Goal: Task Accomplishment & Management: Manage account settings

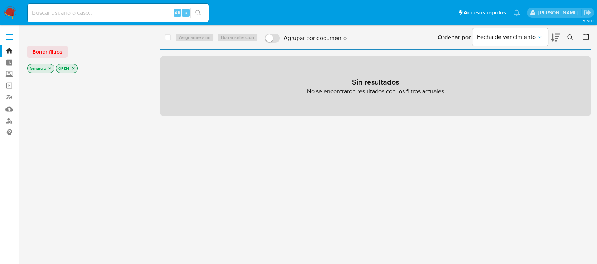
click at [11, 14] on img at bounding box center [10, 12] width 13 height 13
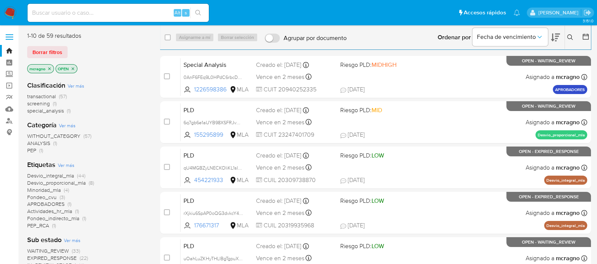
drag, startPoint x: 75, startPoint y: 68, endPoint x: 88, endPoint y: 84, distance: 21.0
click at [74, 68] on icon "close-filter" at bounding box center [73, 69] width 5 height 5
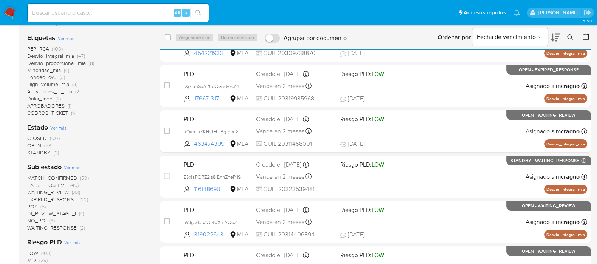
scroll to position [142, 0]
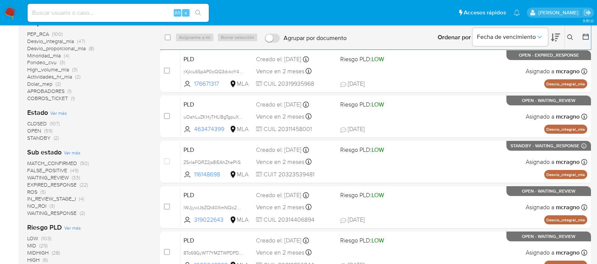
click at [65, 176] on span "WAITING_REVIEW" at bounding box center [48, 178] width 42 height 8
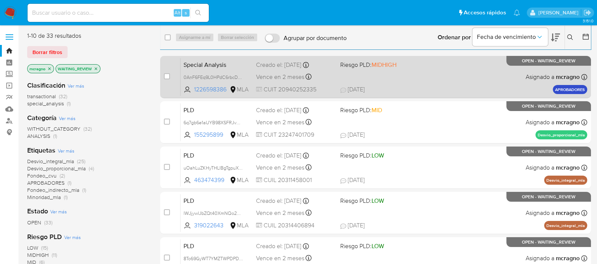
click at [428, 77] on div "Special Analysis 0AnF6FEq9L0HPdC6rbcDOA2w 1226598386 MLA Riesgo PLD: MIDHIGH Cr…" at bounding box center [384, 77] width 407 height 38
click at [166, 77] on input "checkbox" at bounding box center [167, 76] width 6 height 6
checkbox input "true"
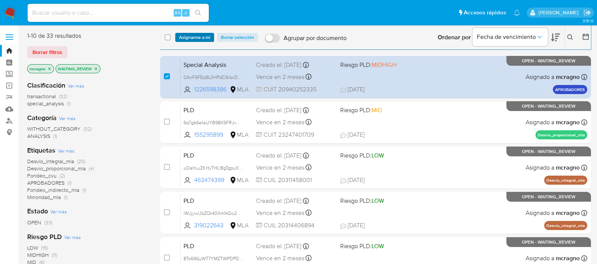
click at [201, 34] on span "Asignarme a mí" at bounding box center [194, 38] width 31 height 8
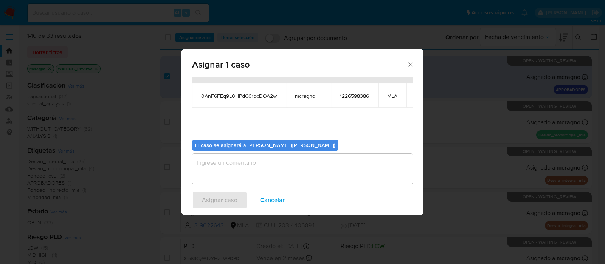
scroll to position [46, 0]
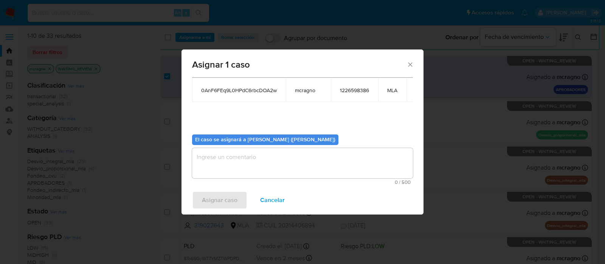
click at [232, 164] on textarea "assign-modal" at bounding box center [302, 163] width 221 height 30
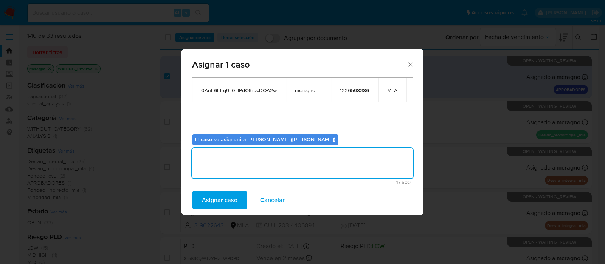
click at [211, 193] on span "Asignar caso" at bounding box center [220, 200] width 36 height 17
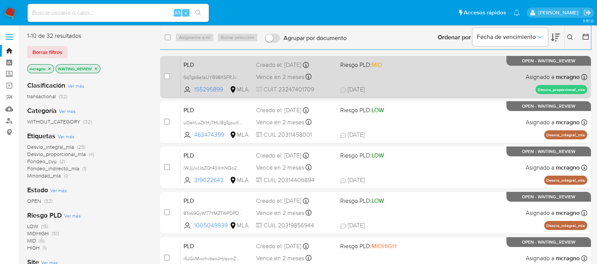
click at [443, 81] on div "PLD 6q7gb6e1aUYB98XSFRJvm0S5 155295899 MLA Riesgo PLD: MID Creado el: 12/07/202…" at bounding box center [384, 77] width 407 height 38
click at [169, 75] on input "checkbox" at bounding box center [167, 76] width 6 height 6
checkbox input "true"
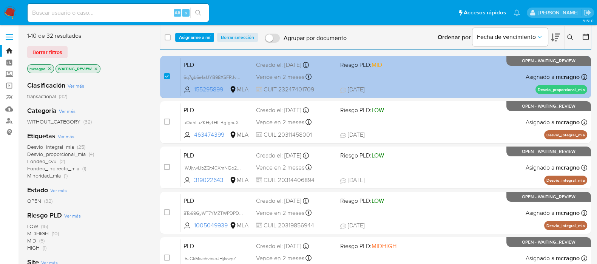
click at [199, 36] on span "Asignarme a mí" at bounding box center [194, 38] width 31 height 8
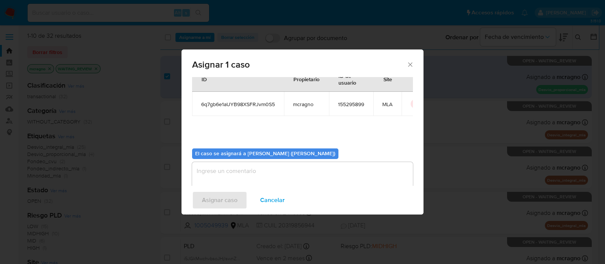
scroll to position [39, 0]
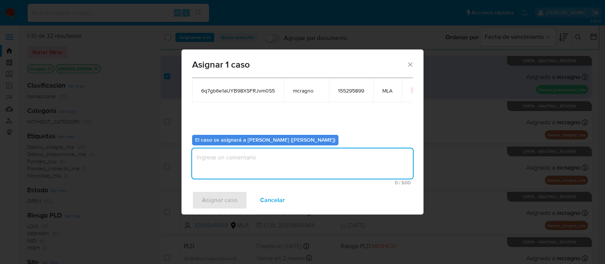
click at [232, 167] on textarea "assign-modal" at bounding box center [302, 164] width 221 height 30
click at [223, 196] on span "Asignar caso" at bounding box center [220, 200] width 36 height 17
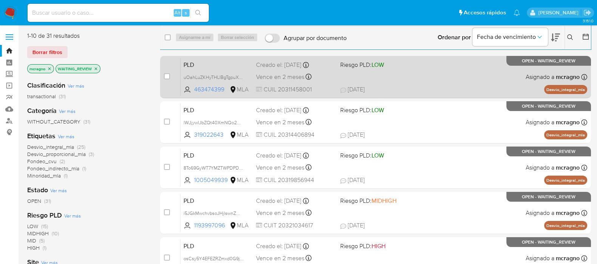
click at [493, 73] on div "PLD uOahLuZKHyTHLlBgTgpuX9E3 463474399 MLA Riesgo PLD: LOW Creado el: 12/07/202…" at bounding box center [384, 77] width 407 height 38
click at [165, 75] on input "checkbox" at bounding box center [167, 76] width 6 height 6
checkbox input "true"
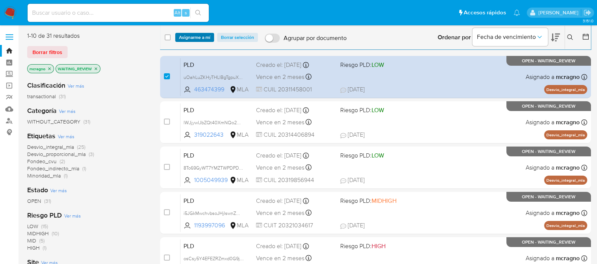
click at [186, 40] on span "Asignarme a mí" at bounding box center [194, 38] width 31 height 8
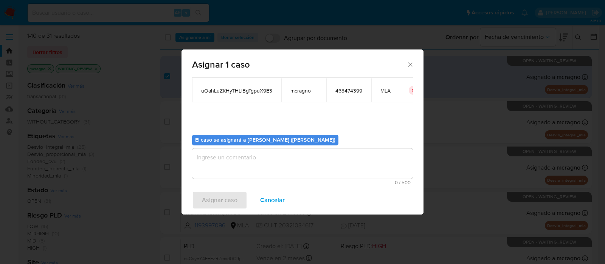
click at [220, 143] on b "El caso se asignará a Mariela Belen Cragno (mcragno)" at bounding box center [265, 140] width 140 height 8
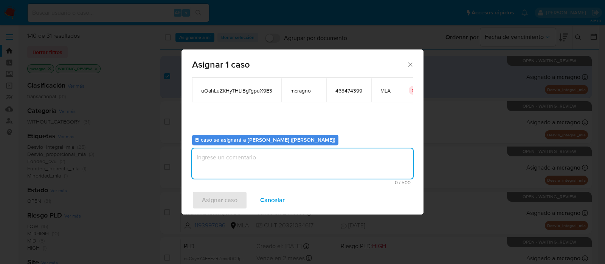
click at [221, 160] on textarea "assign-modal" at bounding box center [302, 164] width 221 height 30
click at [223, 195] on span "Asignar caso" at bounding box center [220, 200] width 36 height 17
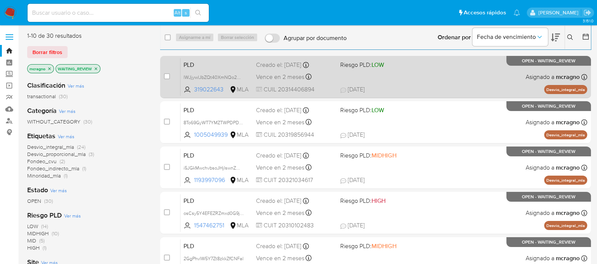
click at [443, 69] on div "PLD lWJjywlJbZQt40XmNQo2GqRL 319022643 MLA Riesgo PLD: LOW Creado el: 12/07/202…" at bounding box center [384, 77] width 407 height 38
click at [168, 73] on input "checkbox" at bounding box center [167, 76] width 6 height 6
checkbox input "true"
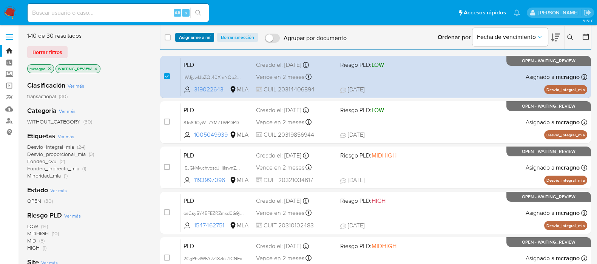
click at [202, 34] on span "Asignarme a mí" at bounding box center [194, 38] width 31 height 8
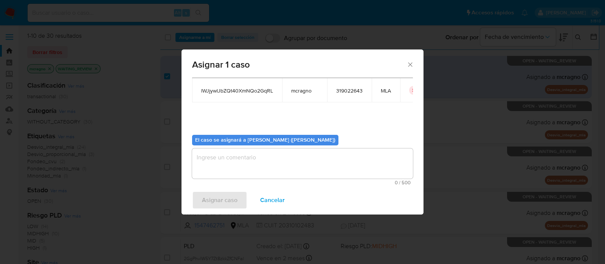
click at [226, 164] on textarea "assign-modal" at bounding box center [302, 164] width 221 height 30
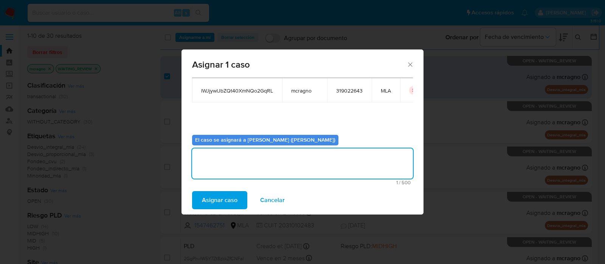
click at [222, 197] on span "Asignar caso" at bounding box center [220, 200] width 36 height 17
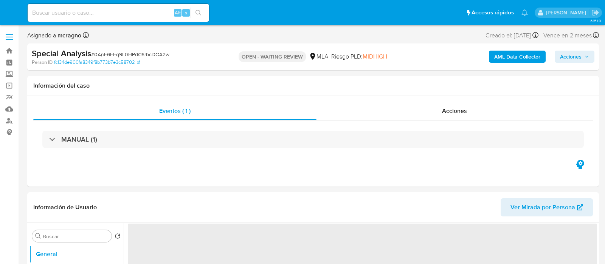
select select "10"
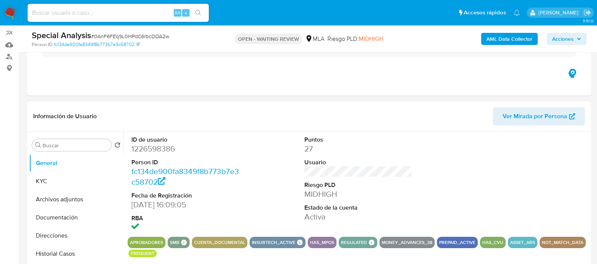
scroll to position [94, 0]
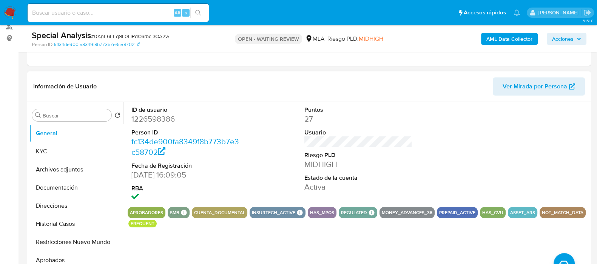
click at [161, 115] on dd "1226598386" at bounding box center [185, 119] width 108 height 11
copy dd "1226598386"
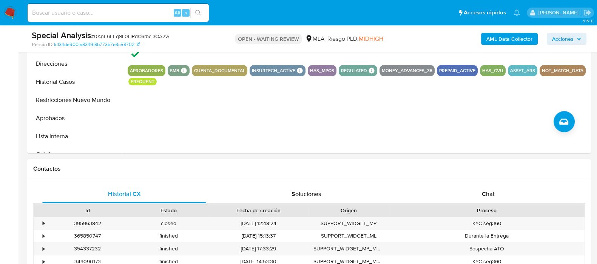
scroll to position [377, 0]
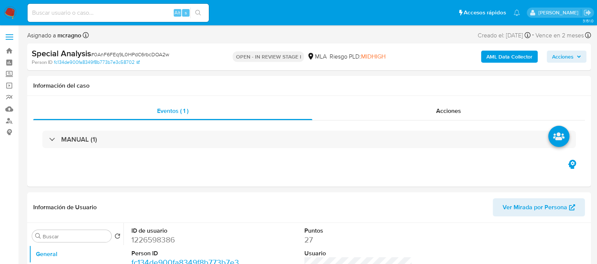
select select "10"
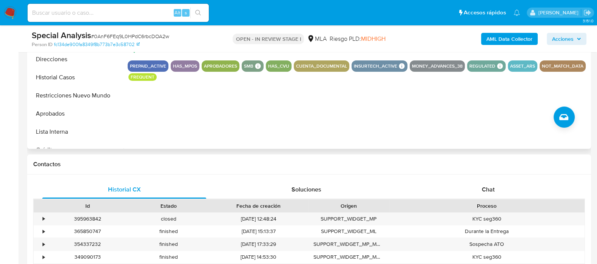
scroll to position [283, 0]
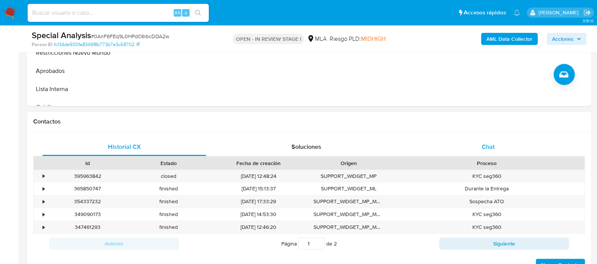
click at [512, 146] on div "Chat" at bounding box center [489, 147] width 164 height 18
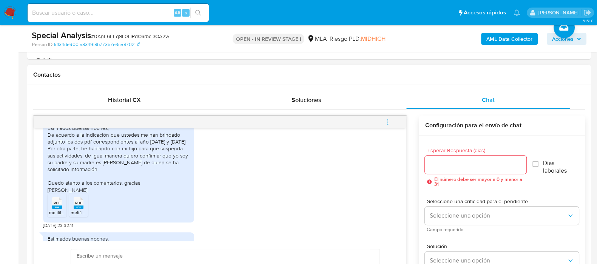
scroll to position [782, 0]
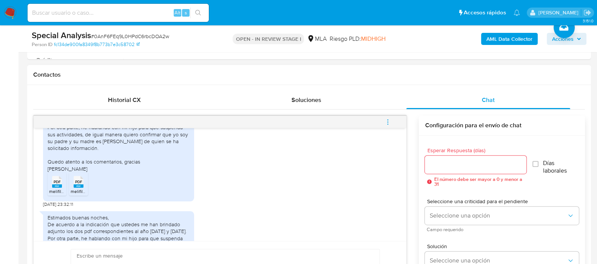
click at [57, 184] on span "PDF" at bounding box center [57, 181] width 7 height 5
click at [76, 188] on rect at bounding box center [79, 185] width 10 height 3
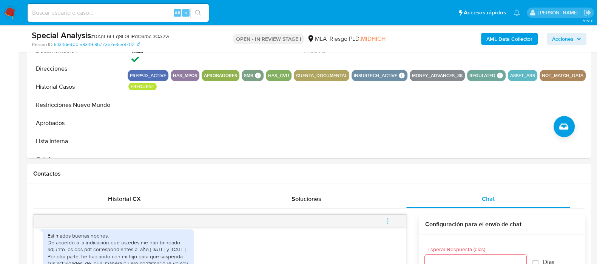
scroll to position [189, 0]
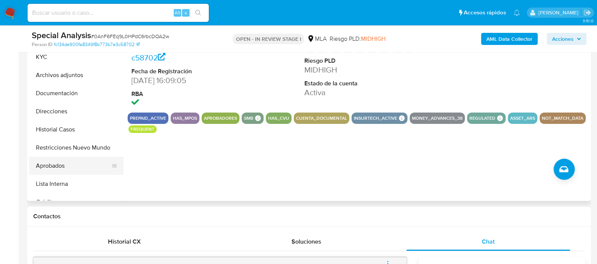
click at [63, 169] on button "Aprobados" at bounding box center [73, 166] width 88 height 18
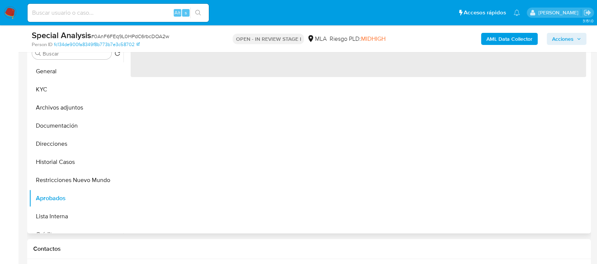
scroll to position [142, 0]
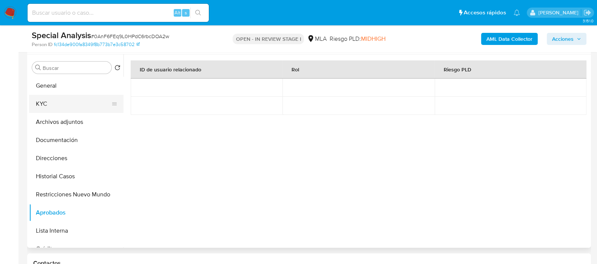
click at [76, 101] on button "KYC" at bounding box center [73, 104] width 88 height 18
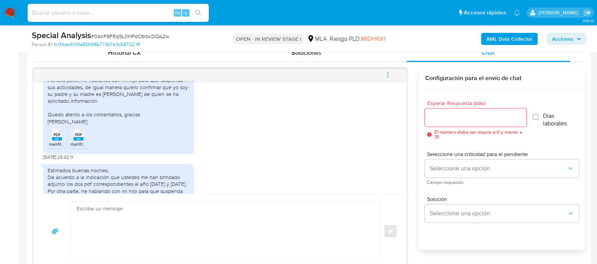
scroll to position [735, 0]
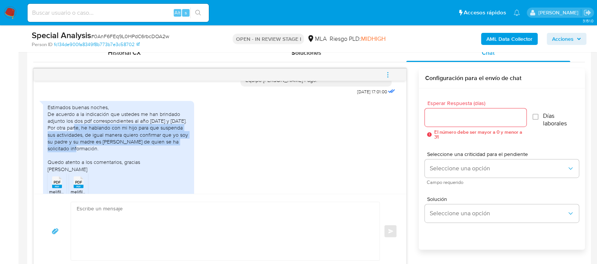
drag, startPoint x: 81, startPoint y: 141, endPoint x: 96, endPoint y: 162, distance: 26.1
click at [96, 162] on div "Estimados buenas noches, De acuerdo a la indicación que ustedes me han brindado…" at bounding box center [119, 138] width 142 height 69
copy div "he hablando con mi hijo para que suspenda sus actividades, de igual manera quie…"
click at [215, 217] on textarea at bounding box center [224, 231] width 294 height 58
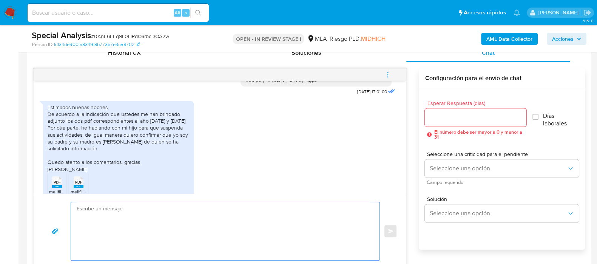
paste textarea "Hola, ¡Muchas gracias por tu respuesta! Confirmamos la recepción de la document…"
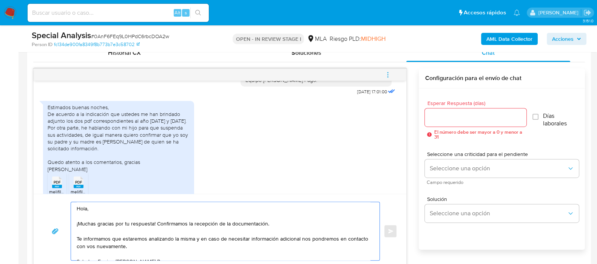
scroll to position [385, 0]
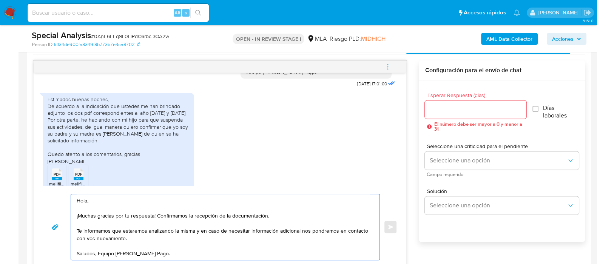
drag, startPoint x: 135, startPoint y: 225, endPoint x: 74, endPoint y: 227, distance: 60.9
click at [74, 227] on div "Hola, ¡Muchas gracias por tu respuesta! Confirmamos la recepción de la document…" at bounding box center [223, 227] width 305 height 66
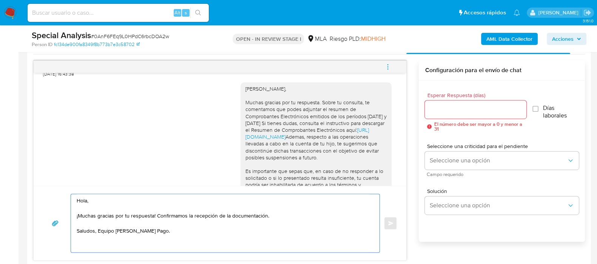
scroll to position [499, 0]
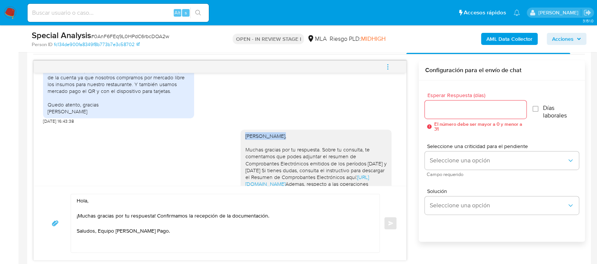
drag, startPoint x: 251, startPoint y: 137, endPoint x: 282, endPoint y: 137, distance: 31.4
click at [282, 137] on div "Hola Wei Wang, Muchas gracias por tu respuesta. Sobre tu consulta, te comentamo…" at bounding box center [316, 222] width 151 height 185
copy div "Hola Wei Wang,"
drag, startPoint x: 106, startPoint y: 203, endPoint x: 71, endPoint y: 201, distance: 34.8
click at [71, 201] on div "Hola, ¡Muchas gracias por tu respuesta! Confirmamos la recepción de la document…" at bounding box center [223, 223] width 305 height 58
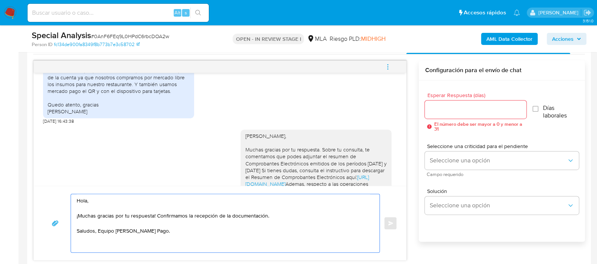
paste textarea "Wei Wang"
type textarea "Hola Wei Wang, ¡Muchas gracias por tu respuesta! Confirmamos la recepción de la…"
click at [463, 99] on div "Esperar Respuesta (días) El número debe ser mayor a 0 y menor a 31" at bounding box center [475, 112] width 101 height 39
click at [463, 105] on input "Esperar Respuesta (días)" at bounding box center [475, 110] width 101 height 10
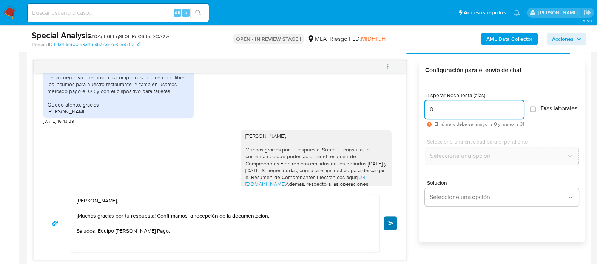
type input "0"
click at [396, 220] on button "Enviar" at bounding box center [391, 224] width 14 height 14
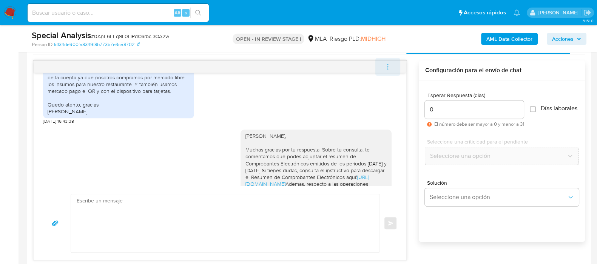
scroll to position [939, 0]
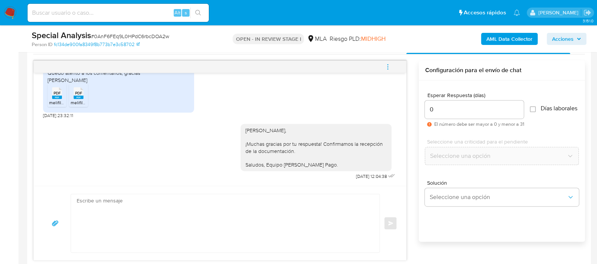
drag, startPoint x: 391, startPoint y: 64, endPoint x: 330, endPoint y: 60, distance: 61.4
click at [391, 64] on icon "menu-action" at bounding box center [388, 66] width 7 height 7
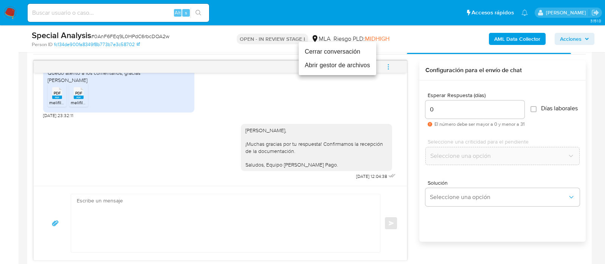
click at [326, 52] on li "Cerrar conversación" at bounding box center [337, 52] width 77 height 14
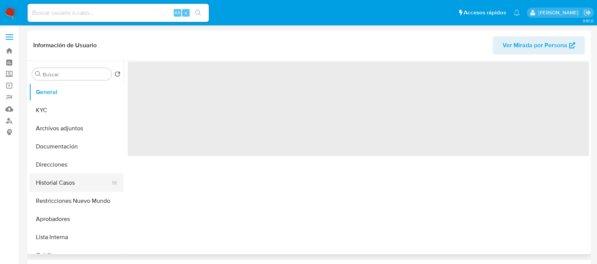
click at [70, 183] on button "Historial Casos" at bounding box center [73, 183] width 88 height 18
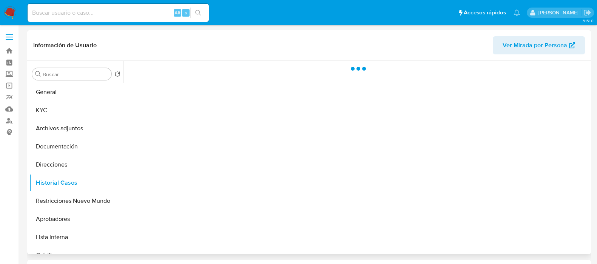
select select "10"
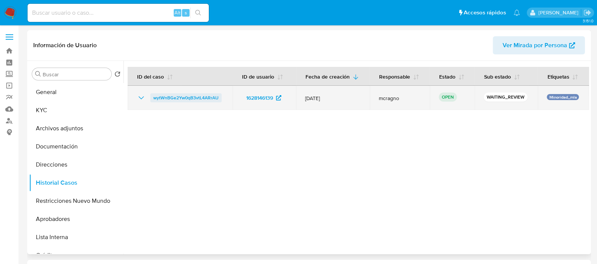
click at [191, 99] on span "wytWnBGe2Yw0qB3vtL4ARrAU" at bounding box center [185, 97] width 65 height 9
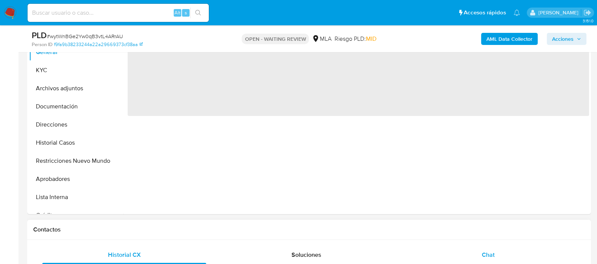
scroll to position [236, 0]
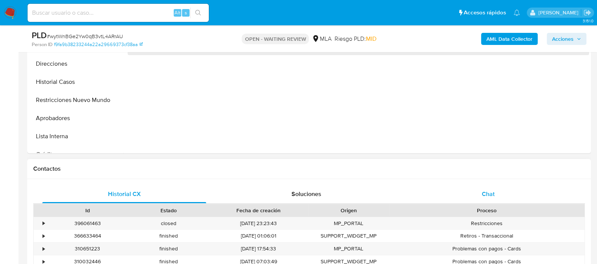
click at [502, 191] on div "Chat" at bounding box center [489, 194] width 164 height 18
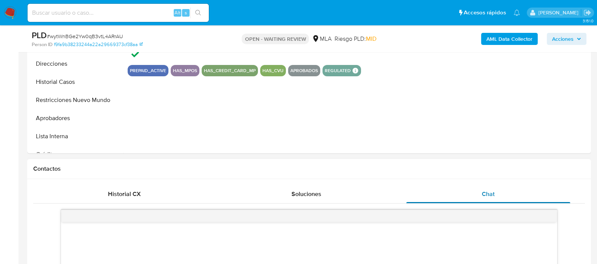
select select "10"
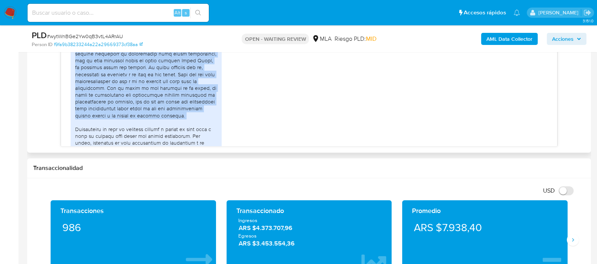
scroll to position [890, 0]
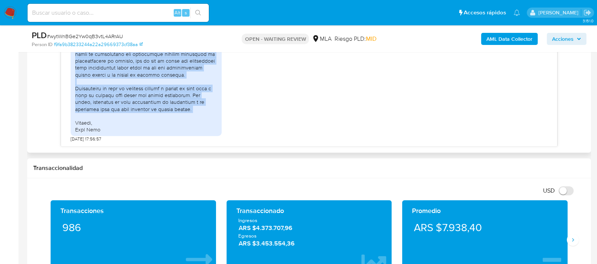
drag, startPoint x: 75, startPoint y: 115, endPoint x: 195, endPoint y: 113, distance: 120.2
click at [195, 113] on div at bounding box center [146, 33] width 142 height 199
copy div "Respecto a las personas que mencionan, aclaro lo siguiente: Ying Liu (CUIT 2794…"
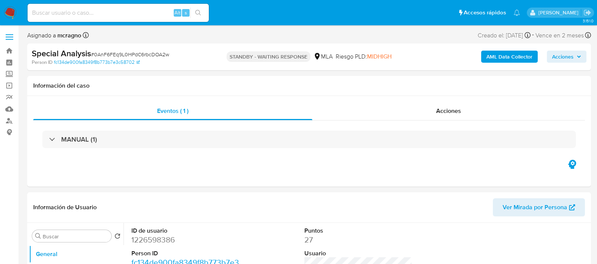
select select "10"
click at [152, 211] on dd "155295899" at bounding box center [185, 240] width 108 height 11
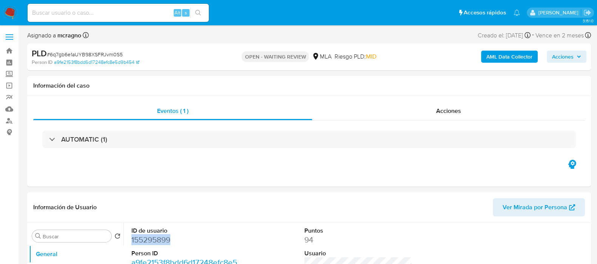
copy dd "155295899"
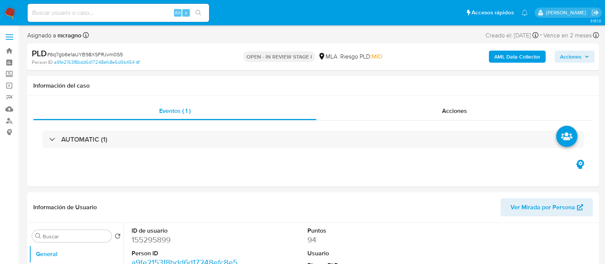
select select "10"
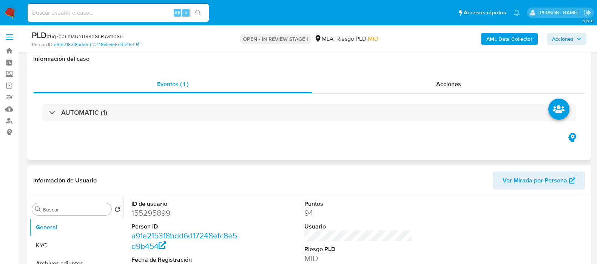
scroll to position [283, 0]
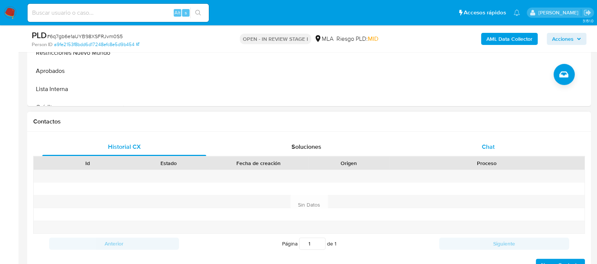
click at [495, 150] on div "Chat" at bounding box center [489, 147] width 164 height 18
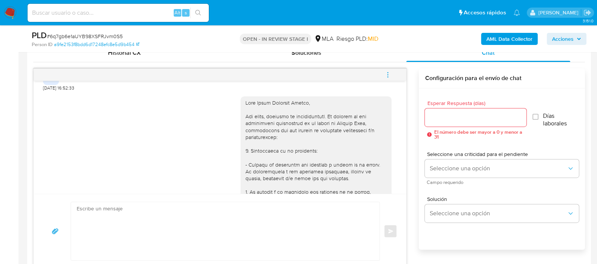
scroll to position [430, 0]
drag, startPoint x: 235, startPoint y: 114, endPoint x: 325, endPoint y: 130, distance: 90.6
copy div "Hola Mario Federico Ardito, Por favor, responde al requerimiento."
click at [229, 221] on textarea at bounding box center [224, 231] width 294 height 58
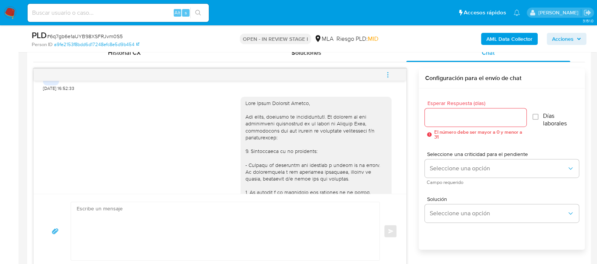
paste textarea "Hola Mario Federico Ardito, Por favor, responde al requerimiento."
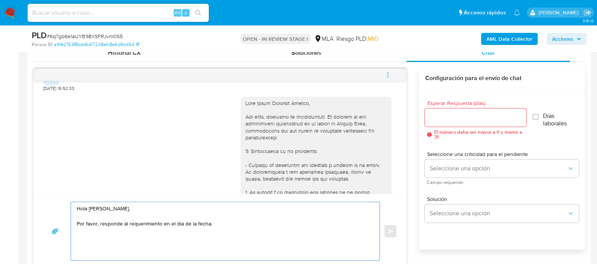
click at [178, 226] on textarea "Hola Mario Federico Ardito, Por favor, responde al requerimiento en el dia de l…" at bounding box center [224, 231] width 294 height 58
drag, startPoint x: 178, startPoint y: 224, endPoint x: 153, endPoint y: 234, distance: 26.9
click at [148, 234] on textarea "Hola Mario Federico Ardito, Por favor, responde al requerimiento en el dia de l…" at bounding box center [224, 231] width 294 height 58
drag, startPoint x: 212, startPoint y: 225, endPoint x: 192, endPoint y: 224, distance: 20.0
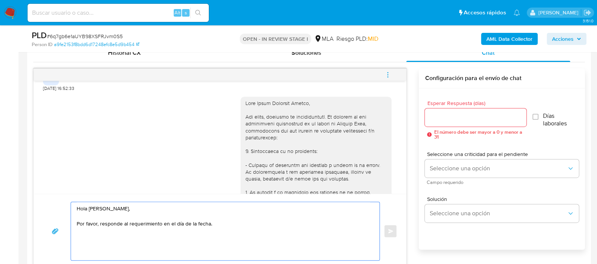
click at [192, 224] on textarea "Hola Mario Federico Ardito, Por favor, responde al requerimiento en el día de l…" at bounding box center [224, 231] width 294 height 58
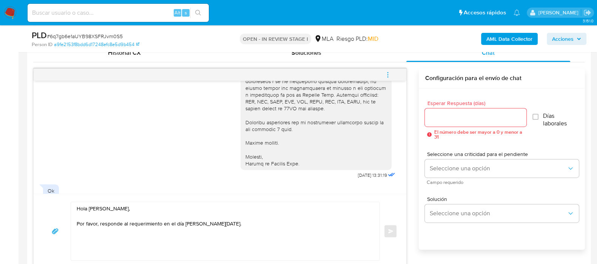
scroll to position [760, 0]
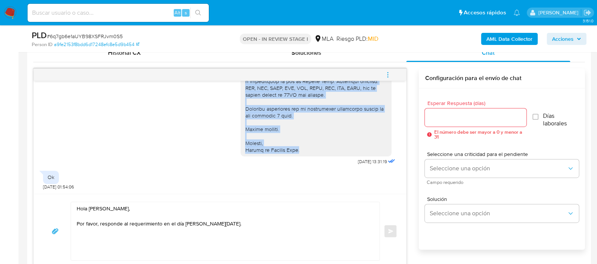
drag, startPoint x: 238, startPoint y: 105, endPoint x: 315, endPoint y: 149, distance: 88.2
copy div "Es importante que sepas que, en caso de no responder a lo solicitado o si lo pr…"
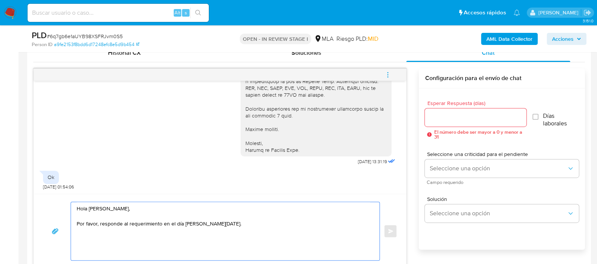
click at [117, 241] on textarea "Hola Mario Federico Ardito, Por favor, responde al requerimiento en el día de h…" at bounding box center [224, 231] width 294 height 58
paste textarea "Es importante que sepas que, en caso de no responder a lo solicitado o si lo pr…"
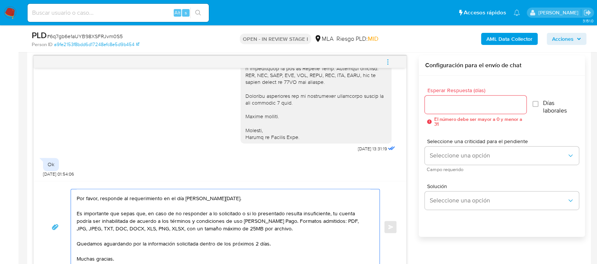
scroll to position [0, 0]
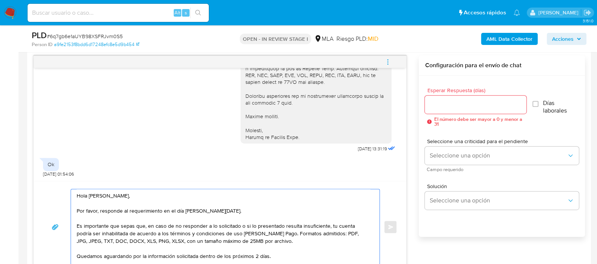
drag, startPoint x: 298, startPoint y: 210, endPoint x: 74, endPoint y: 224, distance: 224.1
click at [74, 224] on div "Hola Mario Federico Ardito, Por favor, responde al requerimiento en el día de h…" at bounding box center [223, 227] width 305 height 76
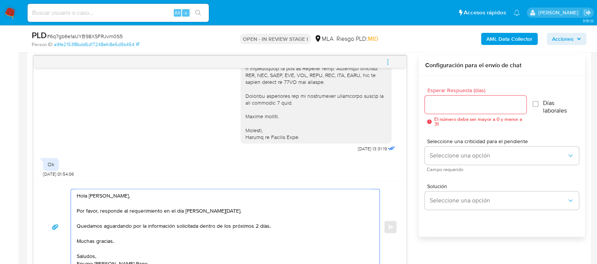
click at [282, 222] on textarea "Hola Mario Federico Ardito, Por favor, responde al requerimiento en el día de h…" at bounding box center [224, 227] width 294 height 76
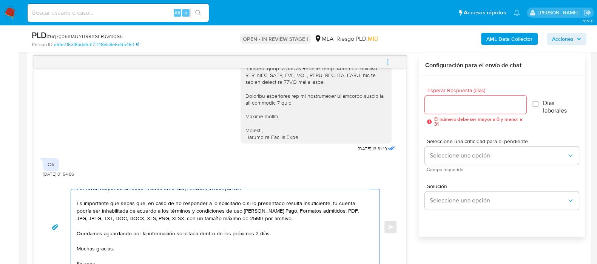
scroll to position [36, 0]
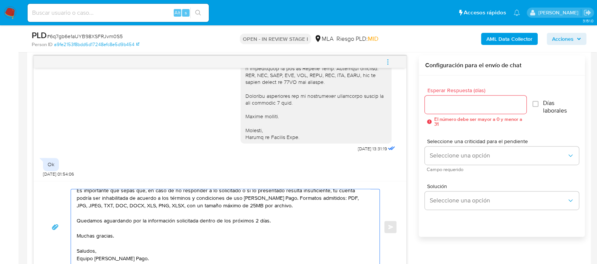
click at [74, 220] on div "Hola Mario Federico Ardito, Por favor, responde al requerimiento en el día de h…" at bounding box center [223, 227] width 305 height 76
drag, startPoint x: 77, startPoint y: 218, endPoint x: 326, endPoint y: 221, distance: 249.0
click at [329, 223] on textarea "Hola Mario Federico Ardito, Por favor, responde al requerimiento en el día de h…" at bounding box center [224, 227] width 294 height 76
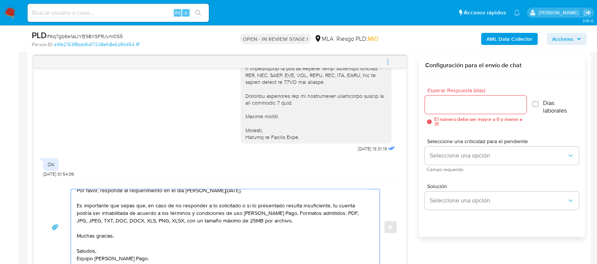
scroll to position [20, 0]
type textarea "Hola Mario Federico Ardito, Por favor, responde al requerimiento en el día de h…"
click at [445, 101] on input "Esperar Respuesta (días)" at bounding box center [475, 105] width 101 height 10
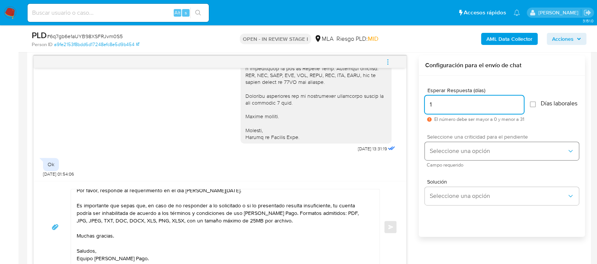
type input "1"
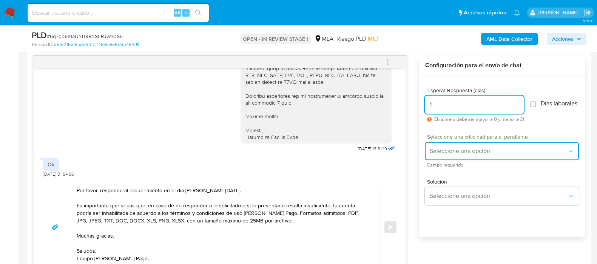
click at [444, 154] on span "Seleccione una opción" at bounding box center [499, 151] width 138 height 8
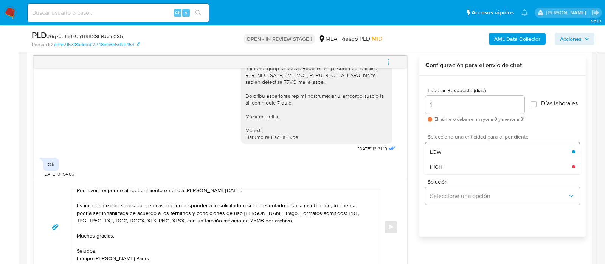
click at [444, 167] on div "HIGH" at bounding box center [501, 166] width 142 height 15
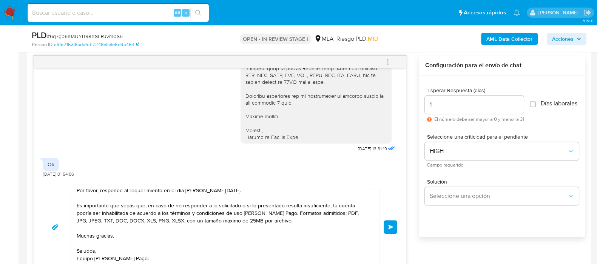
click at [393, 223] on button "Enviar" at bounding box center [391, 227] width 14 height 14
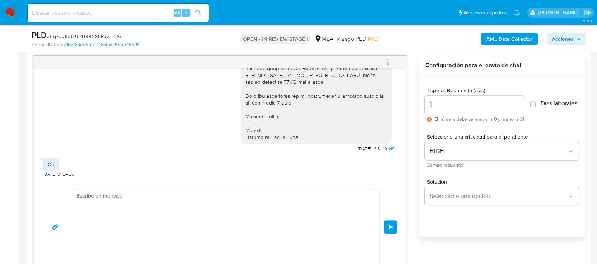
scroll to position [885, 0]
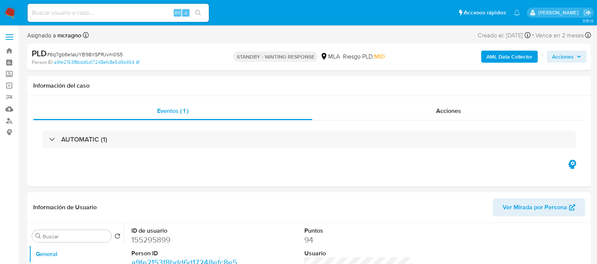
select select "10"
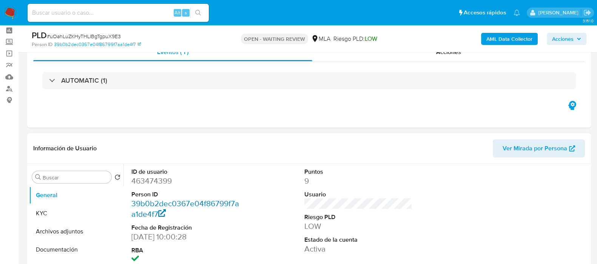
scroll to position [47, 0]
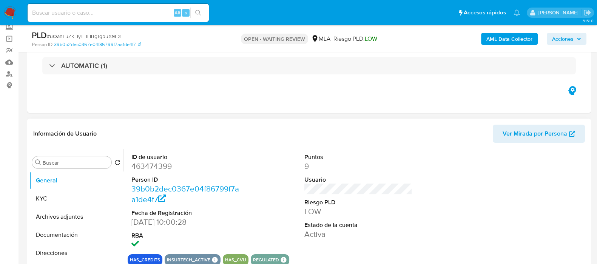
select select "10"
click at [153, 170] on dd "463474399" at bounding box center [185, 166] width 108 height 11
copy dd "463474399"
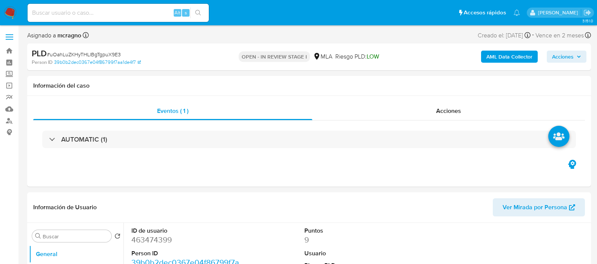
select select "10"
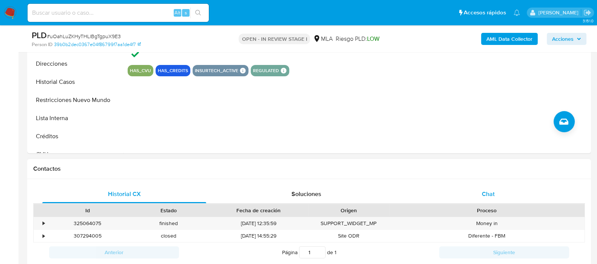
click at [506, 190] on div "Chat" at bounding box center [489, 194] width 164 height 18
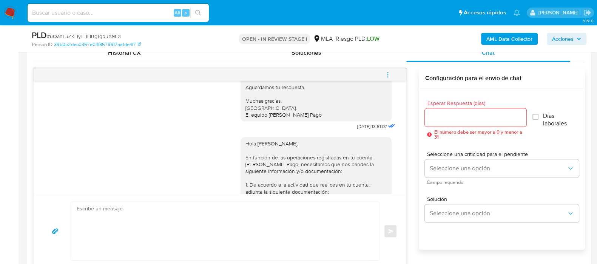
scroll to position [520, 0]
drag, startPoint x: 238, startPoint y: 159, endPoint x: 265, endPoint y: 198, distance: 47.0
click at [332, 165] on div "Hola [PERSON_NAME], En función de las operaciones registradas en tu cuenta [PER…" at bounding box center [316, 242] width 151 height 212
copy div "Hola [PERSON_NAME],"
click at [197, 210] on textarea at bounding box center [224, 231] width 294 height 58
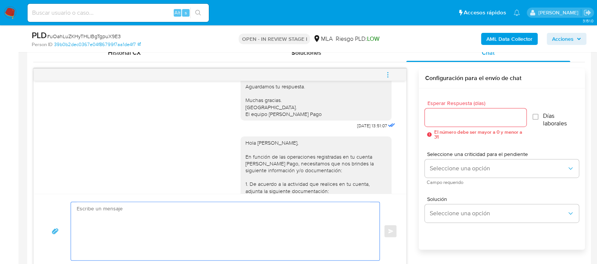
paste textarea "Hola [PERSON_NAME],"
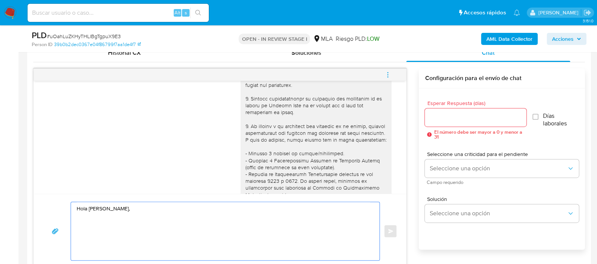
scroll to position [0, 0]
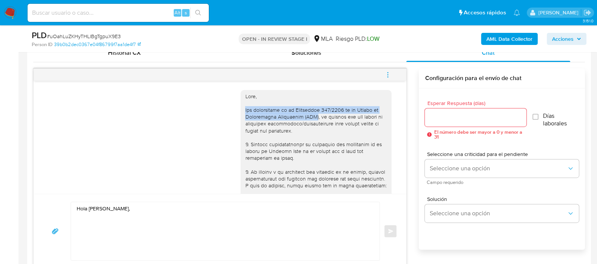
drag, startPoint x: 237, startPoint y: 108, endPoint x: 300, endPoint y: 116, distance: 64.0
copy div "Por disposición de la Resolución 200/2024 de la Unidad de Información Financier…"
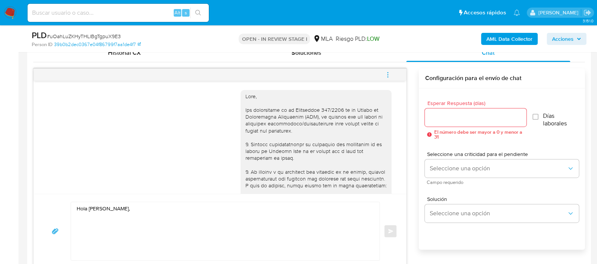
click at [144, 240] on textarea "Hola [PERSON_NAME]," at bounding box center [224, 231] width 294 height 58
paste textarea "Por disposición de la Resolución 200/2024 de la Unidad de Información Financier…"
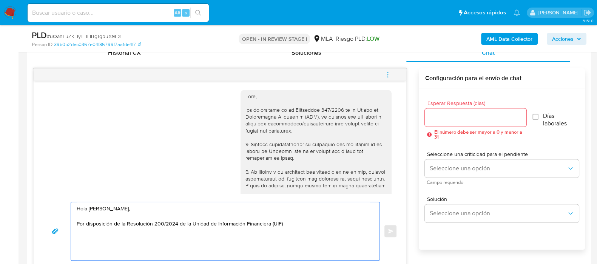
click at [75, 222] on div "Hola [PERSON_NAME], Por disposición de la Resolución 200/2024 de la Unidad de I…" at bounding box center [223, 231] width 305 height 58
click at [77, 221] on textarea "Hola [PERSON_NAME], Por disposición de la Resolución 200/2024 de la Unidad de I…" at bounding box center [224, 231] width 294 height 58
click at [362, 222] on textarea "Hola [PERSON_NAME], El pedido surge de la disposición de la Resolución 200/2024…" at bounding box center [224, 231] width 294 height 58
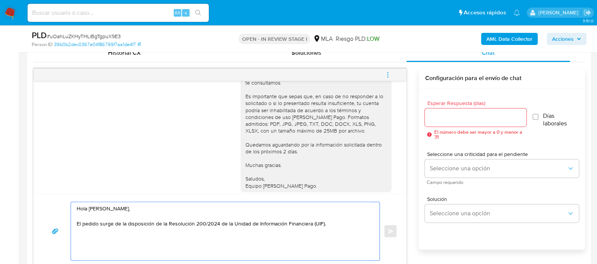
scroll to position [582, 0]
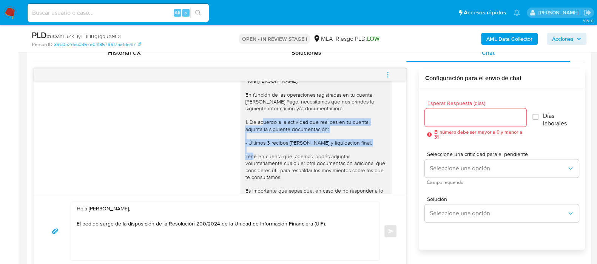
drag, startPoint x: 238, startPoint y: 140, endPoint x: 334, endPoint y: 153, distance: 97.6
click at [355, 167] on div "Hola [PERSON_NAME], En función de las operaciones registradas en tu cuenta [PER…" at bounding box center [316, 180] width 151 height 212
click at [331, 152] on div "Hola Gustavo Edgardo Escudero, En función de las operaciones registradas en tu …" at bounding box center [316, 180] width 142 height 206
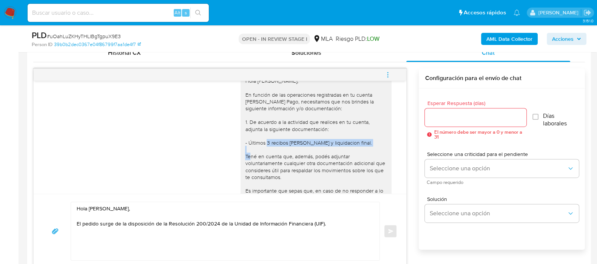
drag, startPoint x: 339, startPoint y: 165, endPoint x: 357, endPoint y: 166, distance: 18.1
click at [357, 166] on div "Hola Gustavo Edgardo Escudero, En función de las operaciones registradas en tu …" at bounding box center [316, 180] width 142 height 206
drag, startPoint x: 343, startPoint y: 218, endPoint x: 371, endPoint y: 213, distance: 28.8
click at [343, 219] on textarea "Hola Gustavo Edgardo Escudero, El pedido surge de la disposición de la Resoluci…" at bounding box center [224, 231] width 294 height 58
drag, startPoint x: 238, startPoint y: 161, endPoint x: 378, endPoint y: 162, distance: 140.2
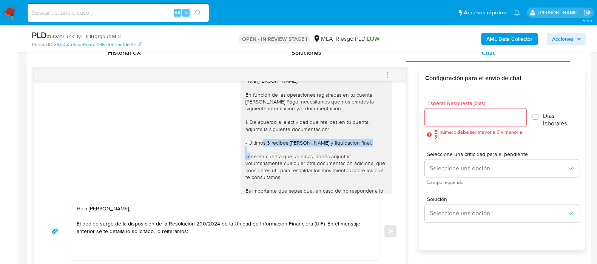
click at [378, 162] on div "Hola Gustavo Edgardo Escudero, En función de las operaciones registradas en tu …" at bounding box center [316, 180] width 142 height 206
copy div "- Últimos 3 recibos de sueldo y liquidacion final."
click at [139, 239] on textarea "Hola Gustavo Edgardo Escudero, El pedido surge de la disposición de la Resoluci…" at bounding box center [224, 231] width 294 height 58
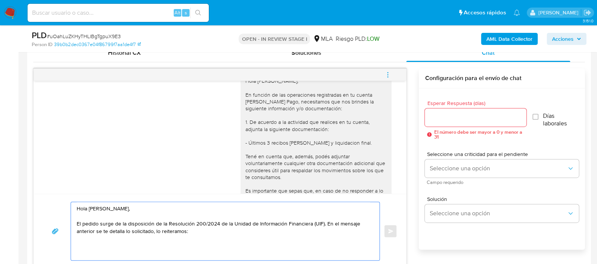
paste textarea "- Últimos 3 recibos de sueldo y liquidacion final."
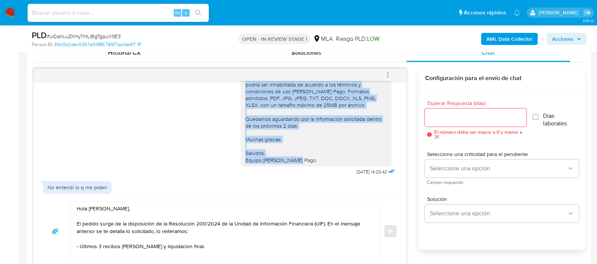
scroll to position [723, 0]
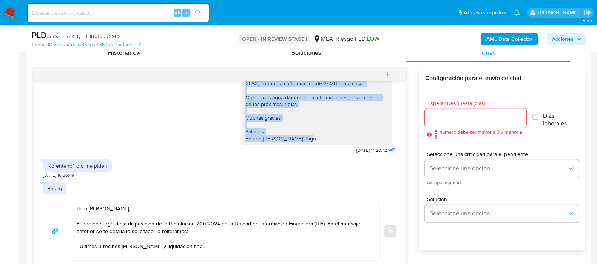
drag, startPoint x: 237, startPoint y: 107, endPoint x: 304, endPoint y: 151, distance: 79.8
click at [304, 145] on div "Hola Gustavo Edgardo Escudero, En función de las operaciones registradas en tu …" at bounding box center [316, 39] width 151 height 212
copy div "Es importante que sepas que, en caso de no responder a lo solicitado o si lo pr…"
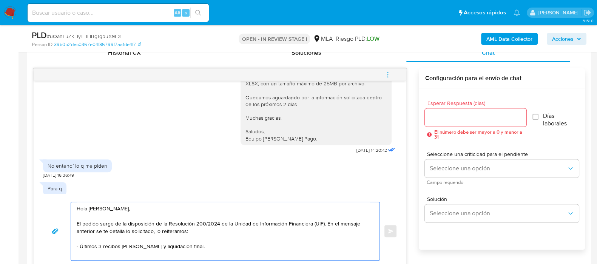
click at [266, 245] on textarea "Hola Gustavo Edgardo Escudero, El pedido surge de la disposición de la Resoluci…" at bounding box center [224, 231] width 294 height 58
paste textarea "Es importante que sepas que, en caso de no responder a lo solicitado o si lo pr…"
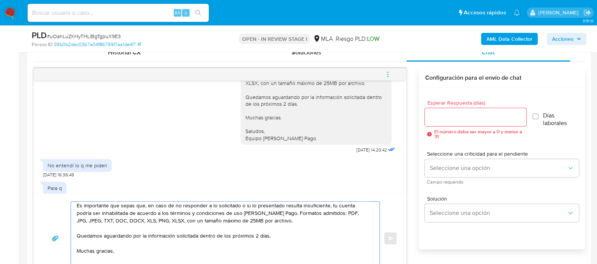
scroll to position [390, 0]
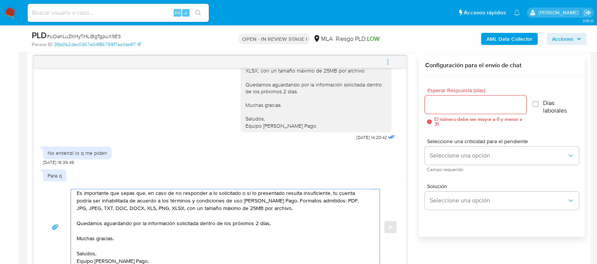
drag, startPoint x: 272, startPoint y: 222, endPoint x: 200, endPoint y: 223, distance: 71.8
click at [200, 223] on textarea "Hola Gustavo Edgardo Escudero, El pedido surge de la disposición de la Resoluci…" at bounding box center [224, 227] width 294 height 76
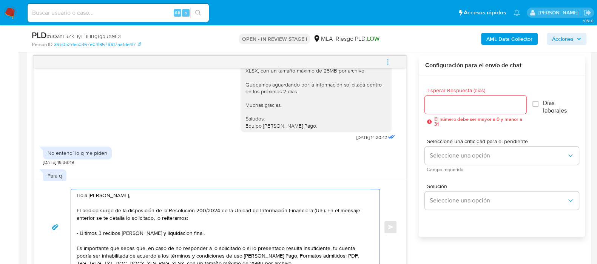
scroll to position [0, 0]
click at [251, 231] on textarea "Hola Gustavo Edgardo Escudero, El pedido surge de la disposición de la Resoluci…" at bounding box center [224, 227] width 294 height 76
type textarea "Hola Gustavo Edgardo Escudero, El pedido surge de la disposición de la Resoluci…"
click at [459, 108] on input "Esperar Respuesta (días)" at bounding box center [475, 105] width 101 height 10
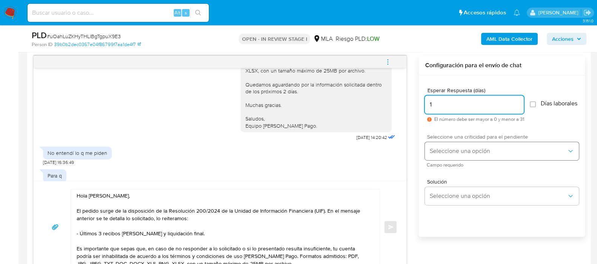
type input "1"
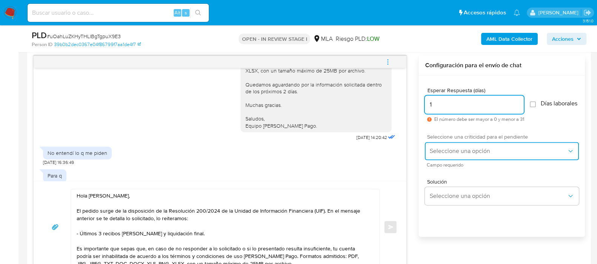
click at [460, 152] on span "Seleccione una opción" at bounding box center [499, 151] width 138 height 8
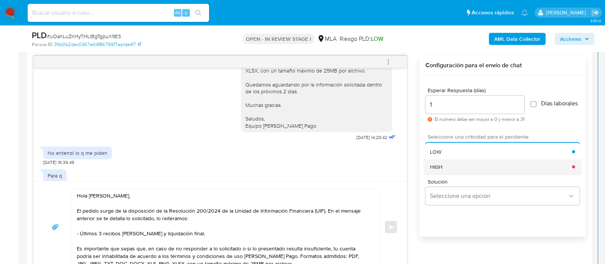
drag, startPoint x: 454, startPoint y: 162, endPoint x: 455, endPoint y: 168, distance: 5.8
click at [455, 168] on ul "LOW HIGH" at bounding box center [502, 159] width 157 height 30
click at [455, 168] on div "HIGH" at bounding box center [501, 166] width 142 height 15
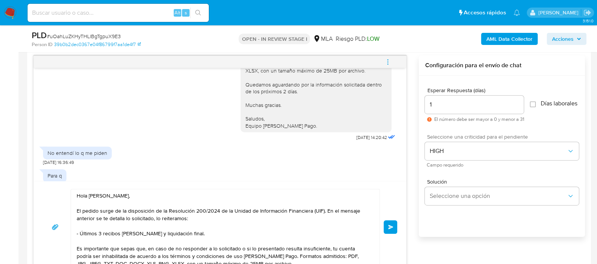
click at [397, 227] on button "Enviar" at bounding box center [391, 227] width 14 height 14
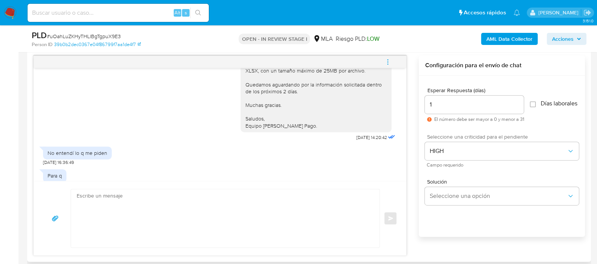
scroll to position [944, 0]
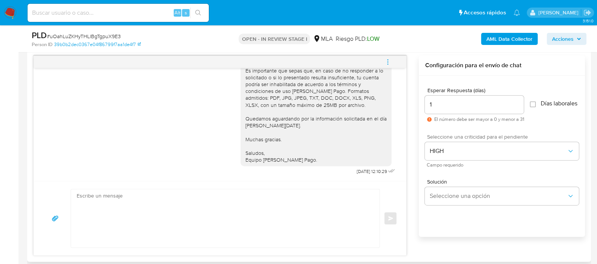
click at [387, 231] on div "Enviar" at bounding box center [220, 218] width 355 height 59
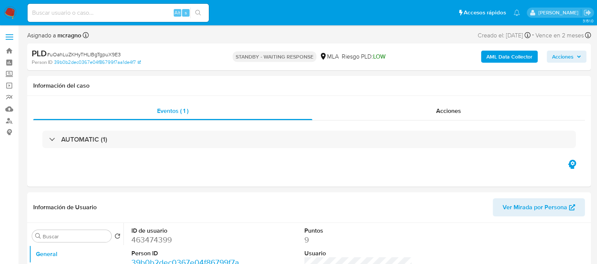
select select "10"
click at [145, 211] on dd "319022643" at bounding box center [185, 240] width 108 height 11
copy dd "319022643"
select select "10"
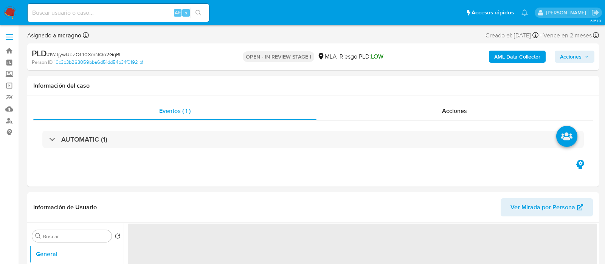
select select "10"
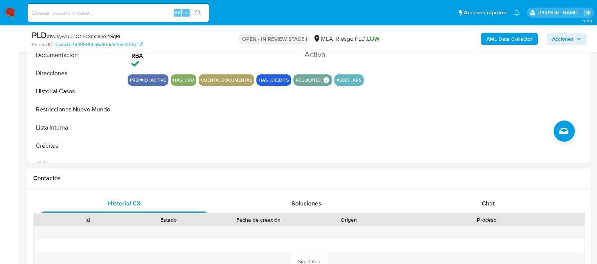
scroll to position [283, 0]
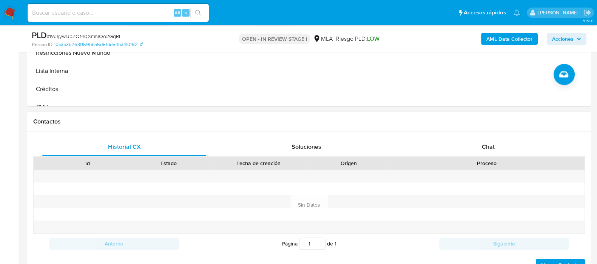
click at [489, 165] on div "Proceso" at bounding box center [487, 163] width 185 height 8
click at [493, 153] on div "Chat" at bounding box center [489, 147] width 164 height 18
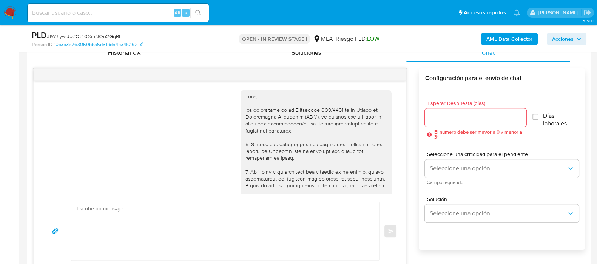
scroll to position [589, 0]
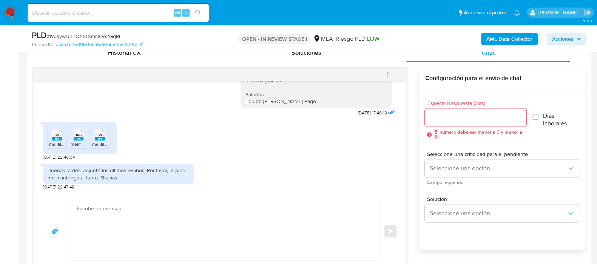
drag, startPoint x: 53, startPoint y: 142, endPoint x: 77, endPoint y: 136, distance: 25.5
click at [53, 142] on span "melifile174089187146924312.jpg" at bounding box center [81, 144] width 65 height 6
click at [79, 135] on span "JPG" at bounding box center [78, 135] width 7 height 5
click at [108, 137] on div "JPG JPG" at bounding box center [100, 134] width 16 height 15
click at [162, 232] on textarea at bounding box center [224, 231] width 294 height 58
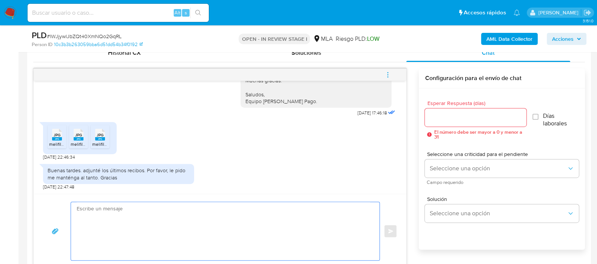
paste textarea "Hola, ¡Muchas gracias por tu respuesta! Confirmamos la recepción de la document…"
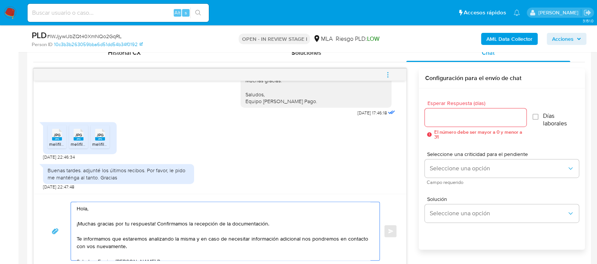
scroll to position [385, 0]
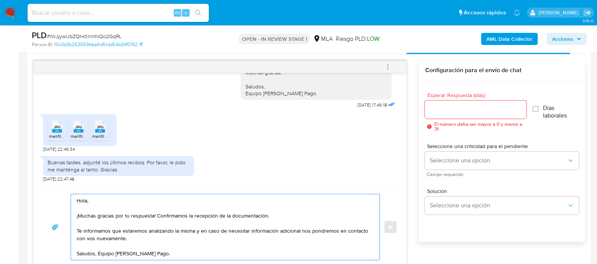
drag, startPoint x: 163, startPoint y: 243, endPoint x: 75, endPoint y: 231, distance: 88.4
click at [75, 231] on div "Hola, ¡Muchas gracias por tu respuesta! Confirmamos la recepción de la document…" at bounding box center [223, 227] width 305 height 66
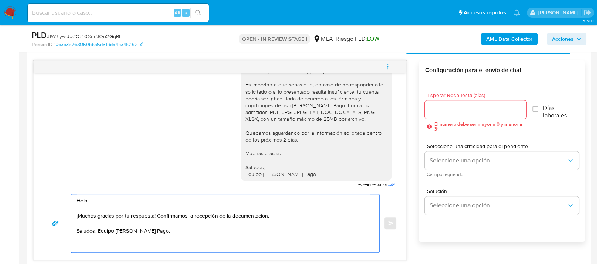
scroll to position [448, 0]
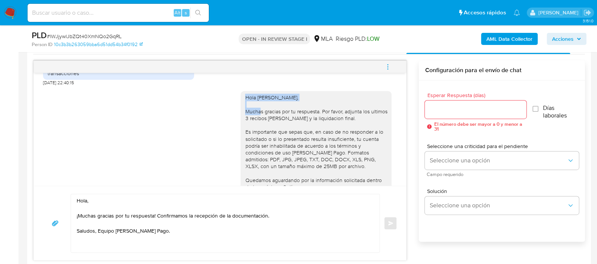
drag, startPoint x: 234, startPoint y: 109, endPoint x: 233, endPoint y: 148, distance: 39.3
click at [331, 109] on div "Hola [PERSON_NAME], Muchas gracias por tu respuesta. Por favor, adjunta los ult…" at bounding box center [316, 159] width 151 height 137
copy div "Hola [PERSON_NAME],"
click at [129, 201] on textarea "Hola, ¡Muchas gracias por tu respuesta! Confirmamos la recepción de la document…" at bounding box center [224, 223] width 294 height 58
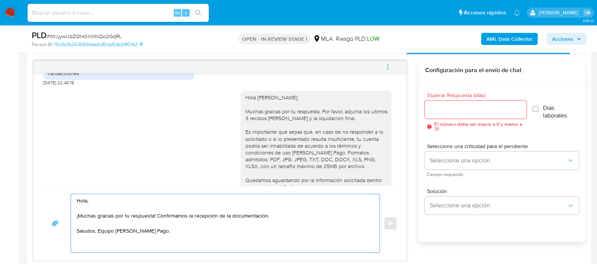
click at [83, 197] on textarea "Hola, ¡Muchas gracias por tu respuesta! Confirmamos la recepción de la document…" at bounding box center [224, 223] width 294 height 58
click at [84, 197] on textarea "Hola, ¡Muchas gracias por tu respuesta! Confirmamos la recepción de la document…" at bounding box center [224, 223] width 294 height 58
paste textarea "[PERSON_NAME],"
type textarea "Hola [PERSON_NAME], ¡Muchas gracias por tu respuesta! Confirmamos la recepción …"
click at [460, 96] on span "Esperar Respuesta (días)" at bounding box center [477, 96] width 101 height 6
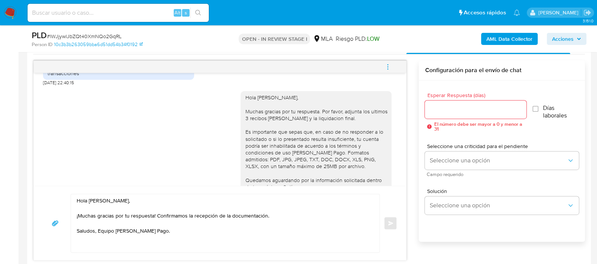
click at [460, 105] on input "Esperar Respuesta (días)" at bounding box center [475, 110] width 101 height 10
click at [457, 106] on input "Esperar Respuesta (días)" at bounding box center [475, 110] width 101 height 10
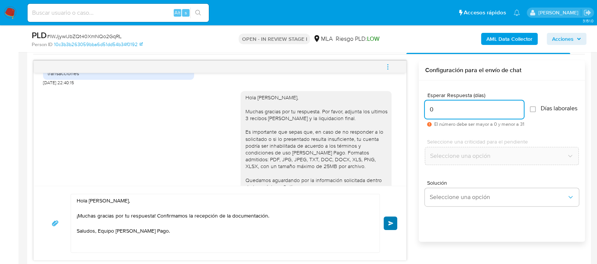
type input "0"
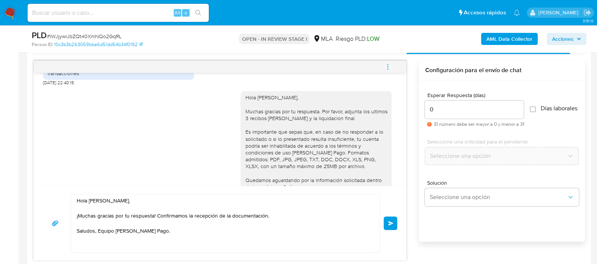
click at [393, 225] on button "Enviar" at bounding box center [391, 224] width 14 height 14
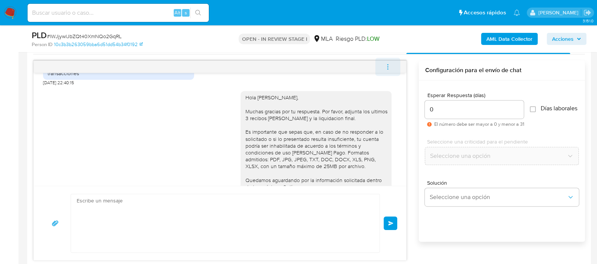
scroll to position [652, 0]
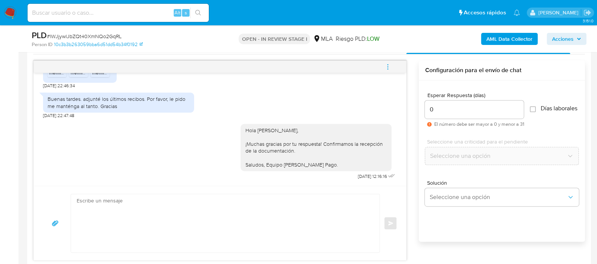
drag, startPoint x: 394, startPoint y: 65, endPoint x: 362, endPoint y: 65, distance: 31.4
click at [393, 65] on button "menu-action" at bounding box center [388, 67] width 25 height 18
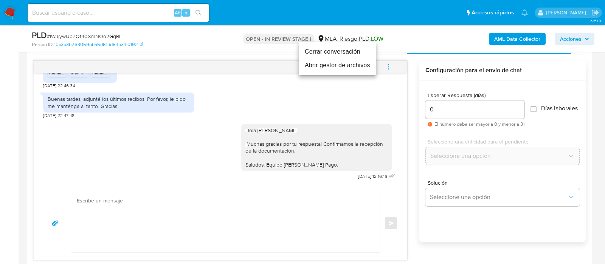
click at [334, 50] on li "Cerrar conversación" at bounding box center [337, 52] width 77 height 14
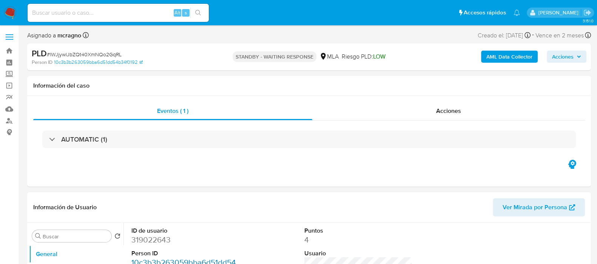
select select "10"
